Goal: Task Accomplishment & Management: Complete application form

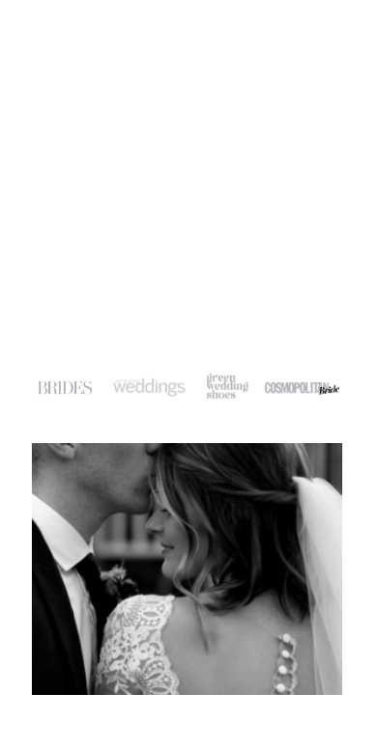
scroll to position [322, 0]
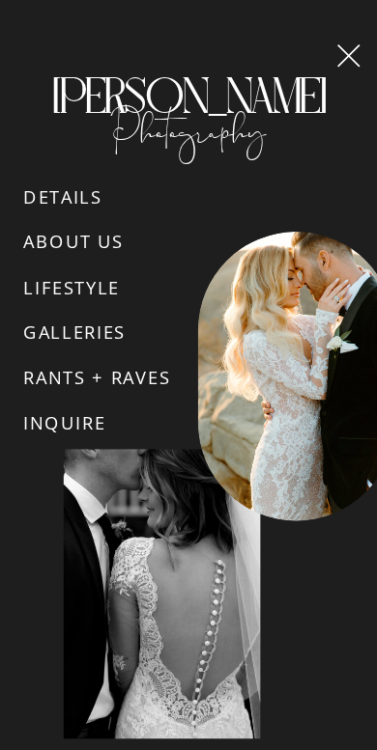
click at [93, 428] on p "INQUIRE" at bounding box center [98, 427] width 151 height 42
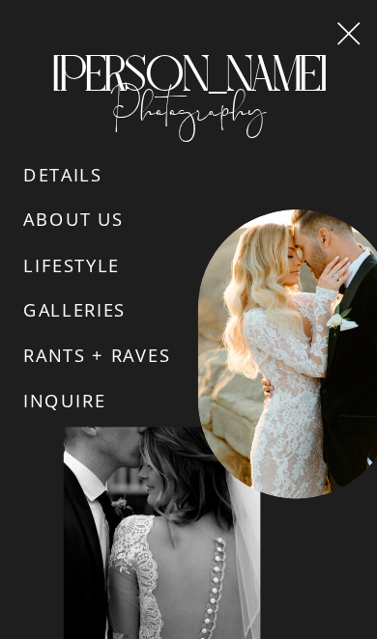
click at [111, 267] on p "LIFESTYLE" at bounding box center [98, 270] width 151 height 42
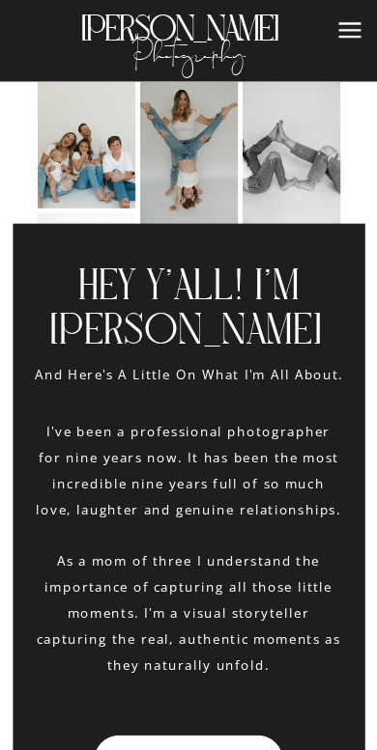
scroll to position [2843, 0]
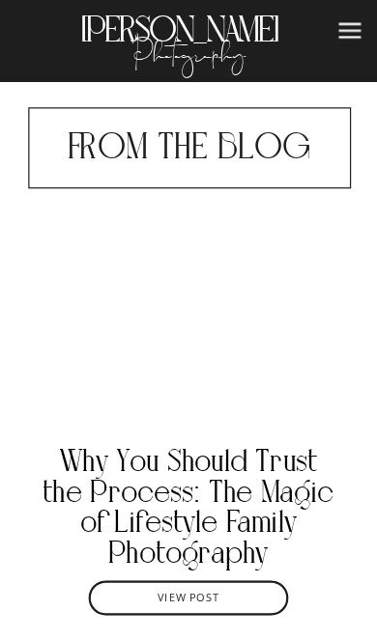
scroll to position [5032, 0]
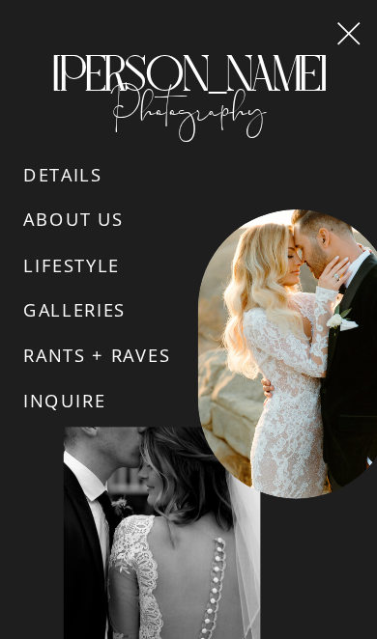
click at [88, 179] on p "DETAILS" at bounding box center [98, 180] width 151 height 42
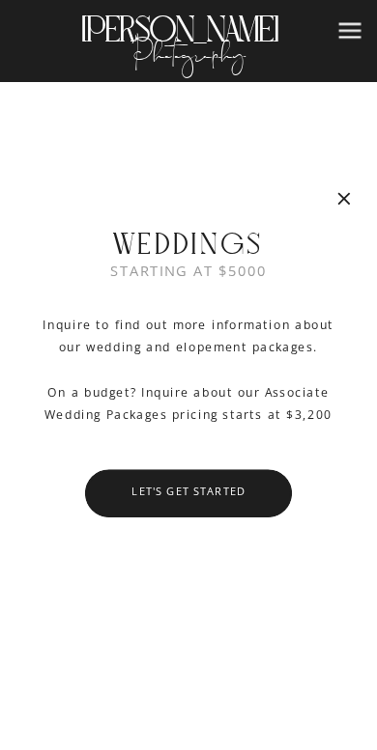
scroll to position [10349, 0]
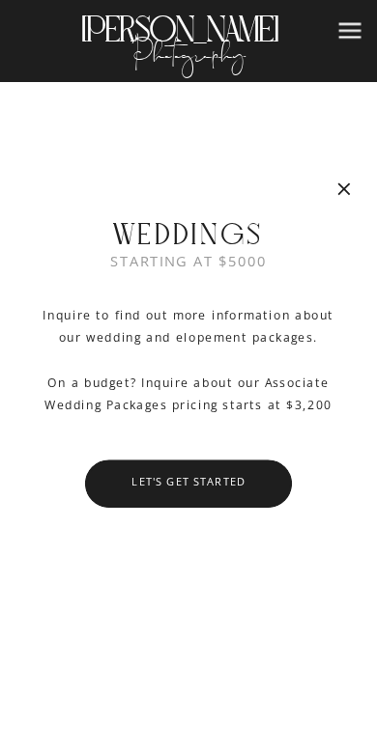
click at [266, 476] on nav "let's get started" at bounding box center [189, 482] width 184 height 13
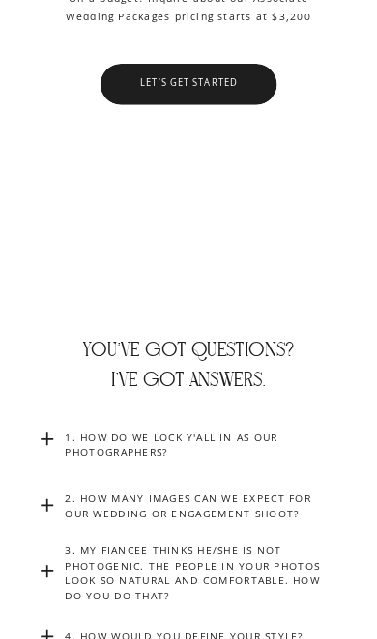
scroll to position [9936, 0]
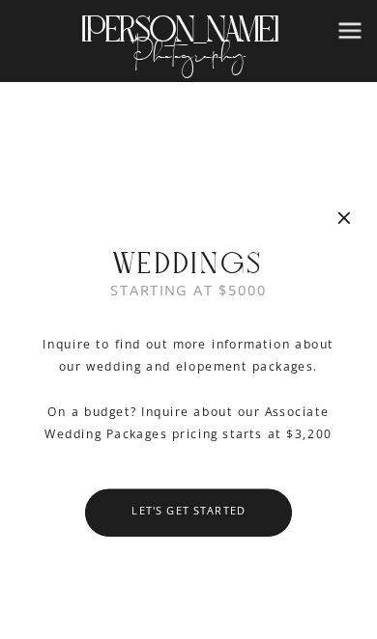
click at [245, 509] on nav "let's get started" at bounding box center [189, 511] width 184 height 13
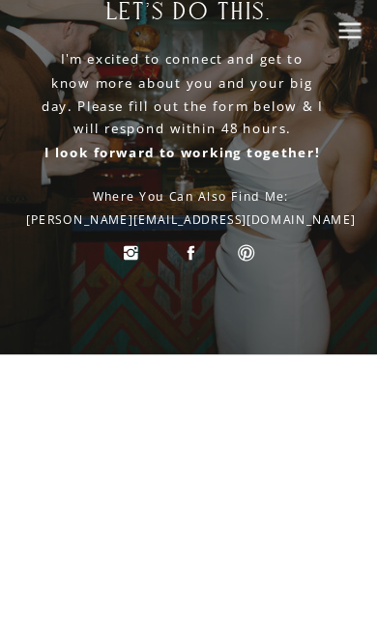
scroll to position [179, 0]
